Goal: Task Accomplishment & Management: Manage account settings

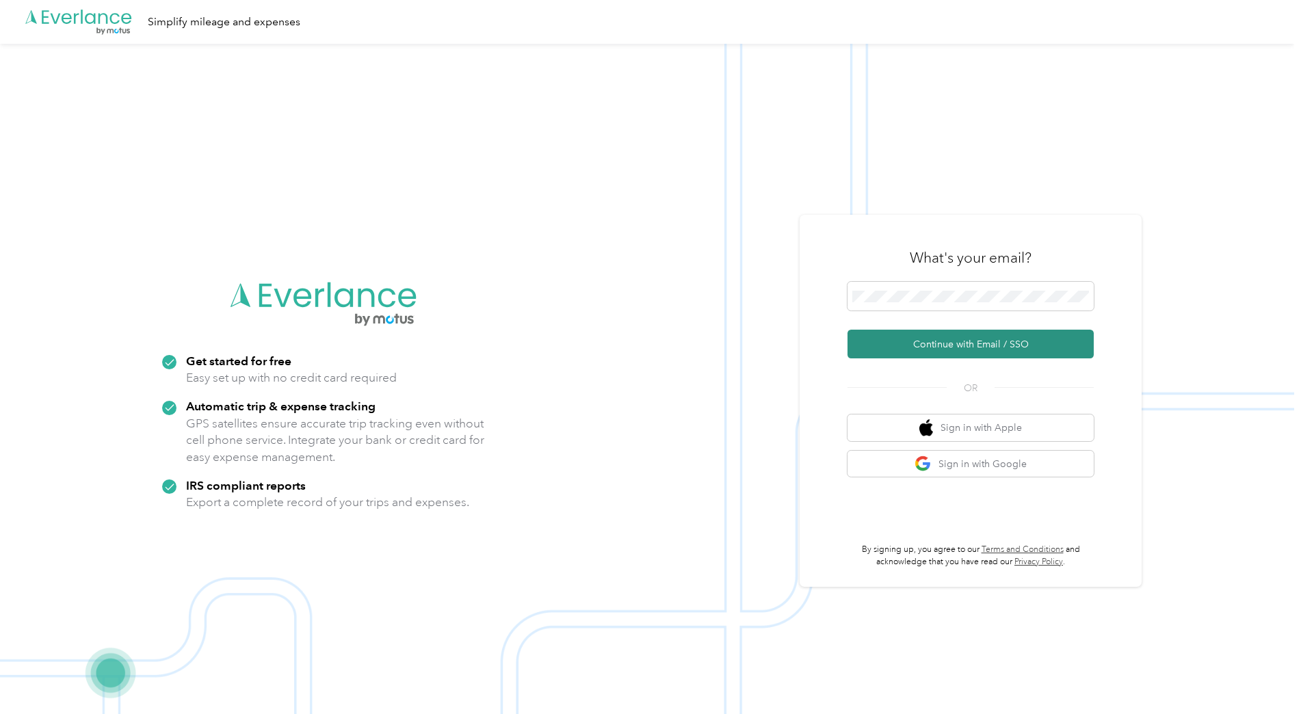
click at [961, 345] on button "Continue with Email / SSO" at bounding box center [971, 344] width 246 height 29
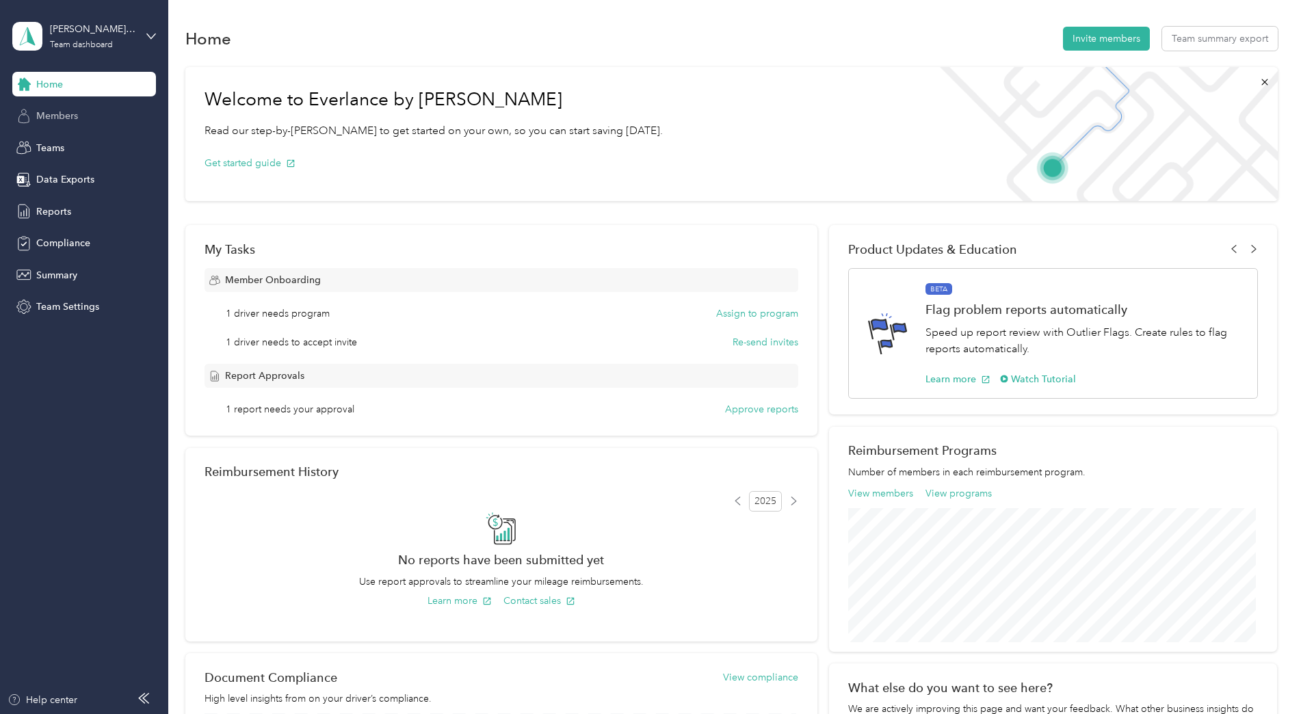
click at [58, 114] on span "Members" at bounding box center [57, 116] width 42 height 14
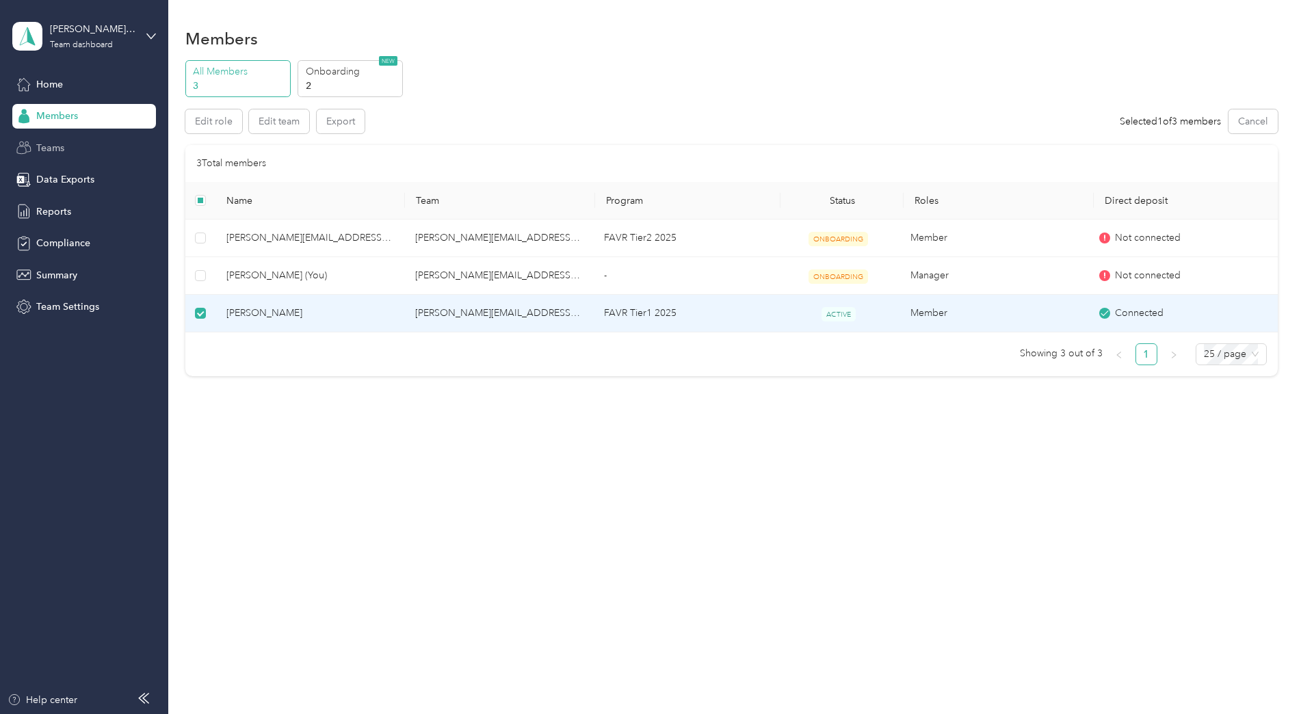
click at [57, 148] on span "Teams" at bounding box center [50, 148] width 28 height 14
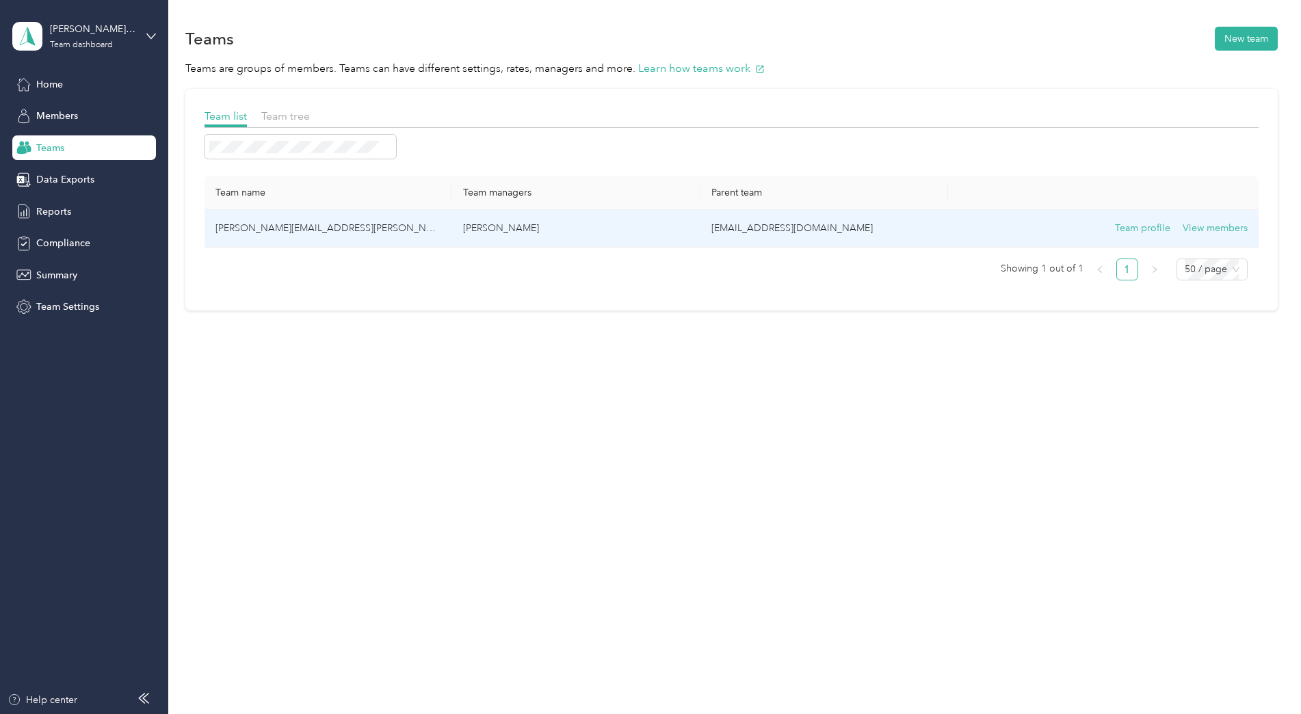
click at [343, 226] on td "[PERSON_NAME][EMAIL_ADDRESS][PERSON_NAME][DOMAIN_NAME]" at bounding box center [329, 229] width 248 height 38
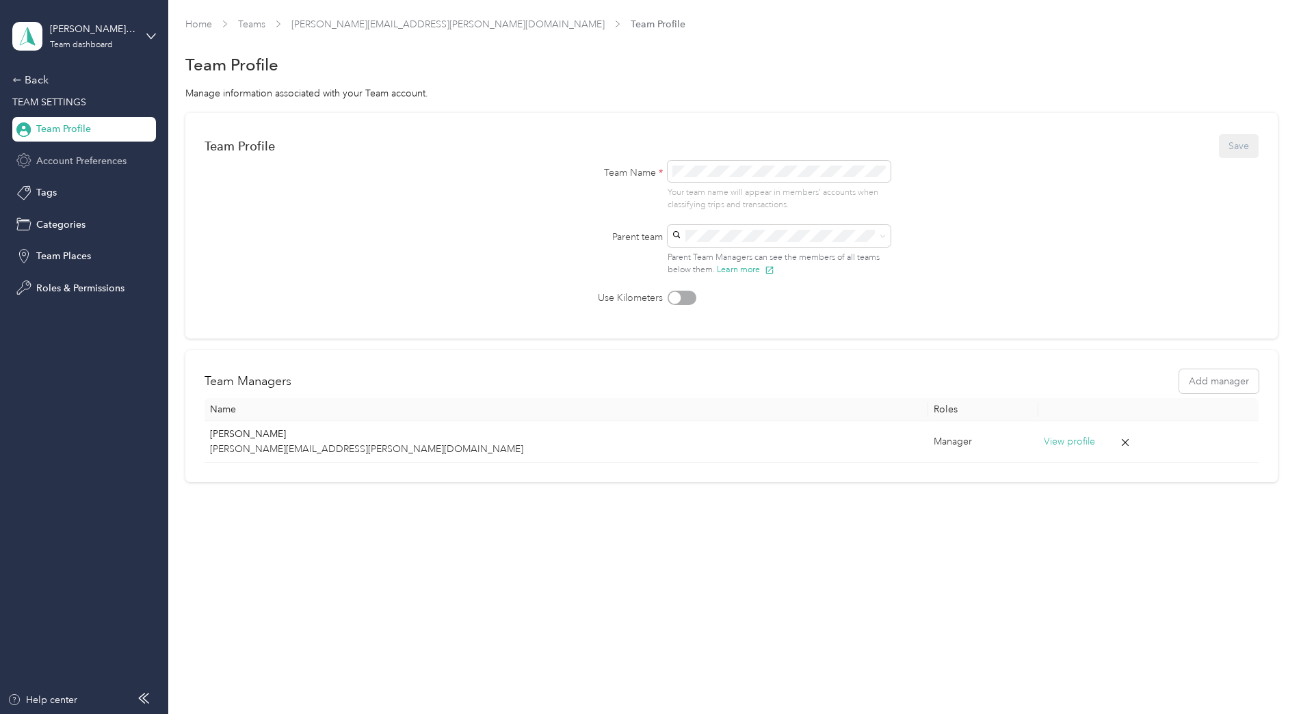
click at [95, 166] on span "Account Preferences" at bounding box center [81, 161] width 90 height 14
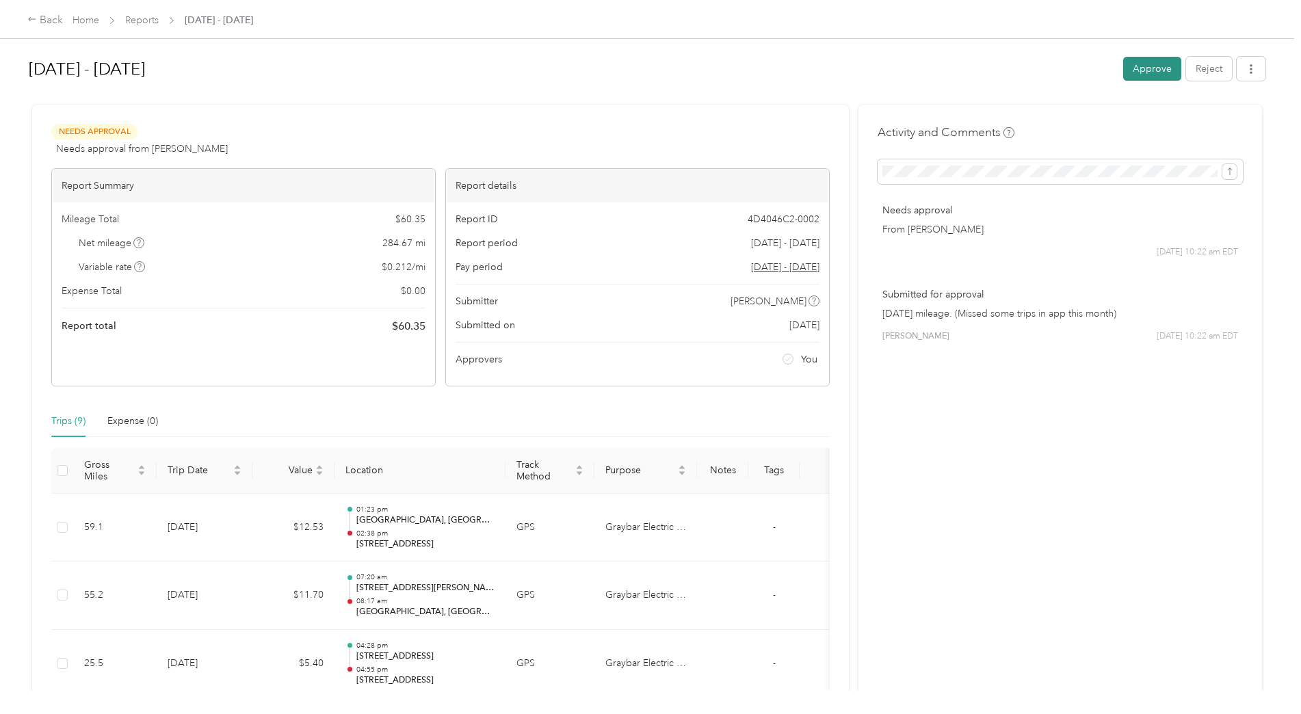
click at [1150, 69] on button "Approve" at bounding box center [1153, 69] width 58 height 24
